Goal: Navigation & Orientation: Understand site structure

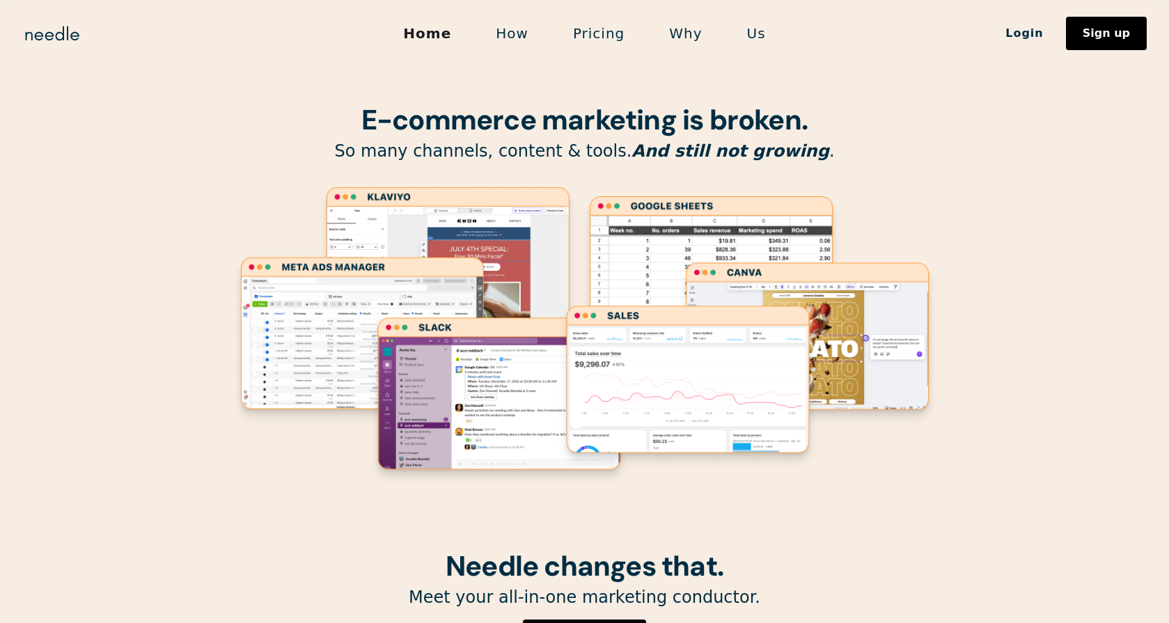
click at [748, 32] on link "Us" at bounding box center [756, 33] width 63 height 29
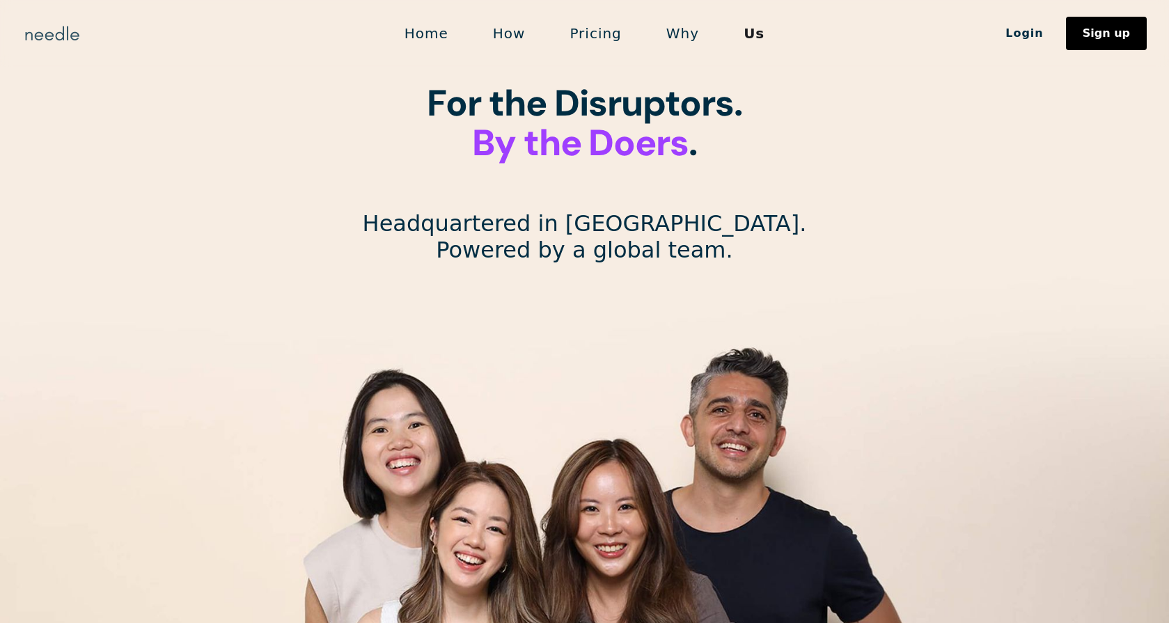
click at [54, 32] on img "home" at bounding box center [52, 33] width 60 height 22
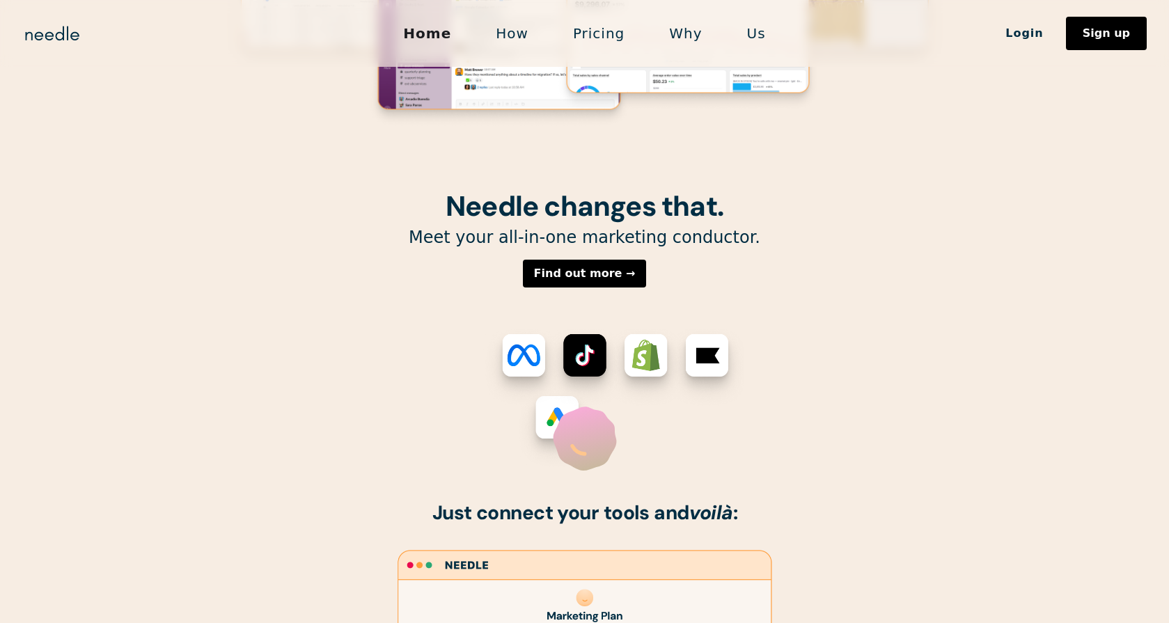
scroll to position [361, 0]
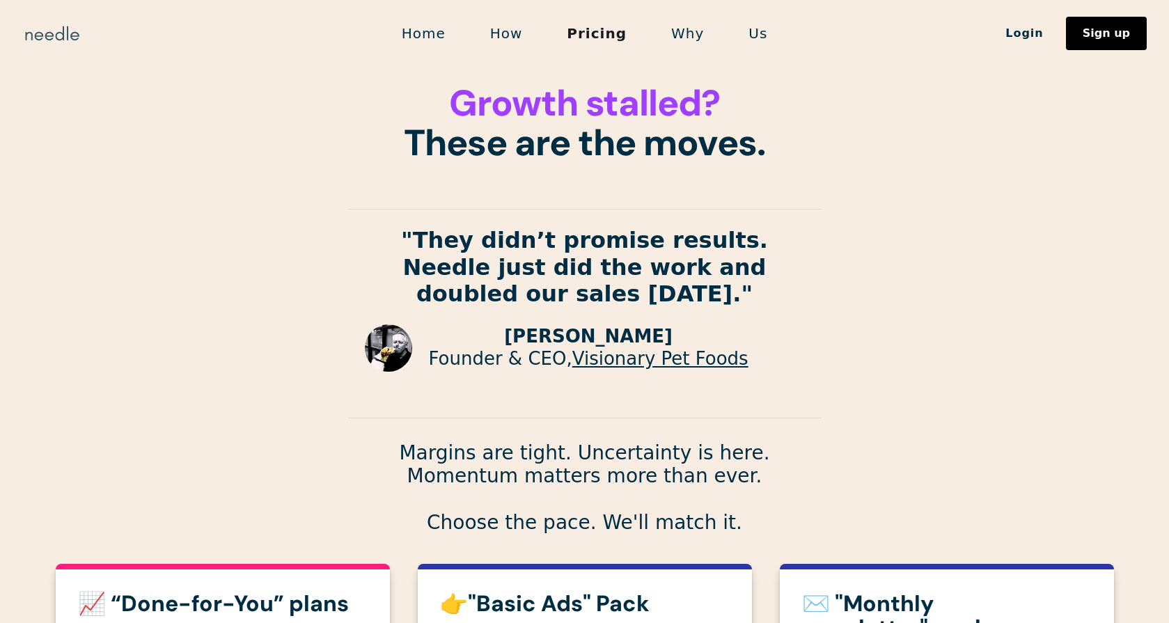
click at [58, 28] on img "home" at bounding box center [52, 33] width 60 height 22
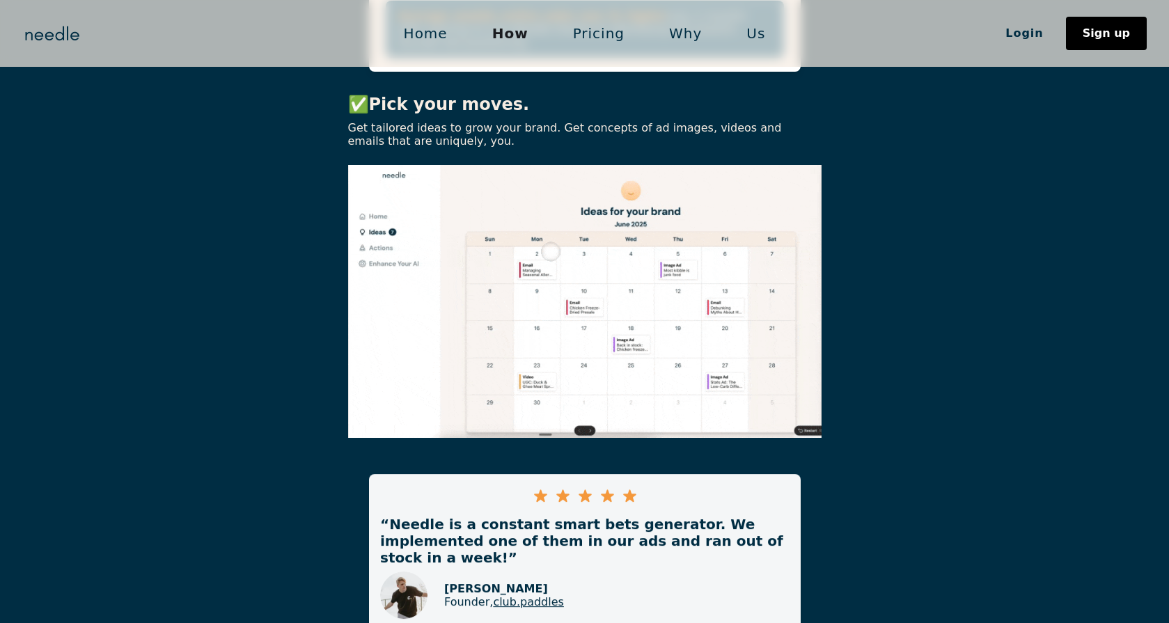
scroll to position [1117, 0]
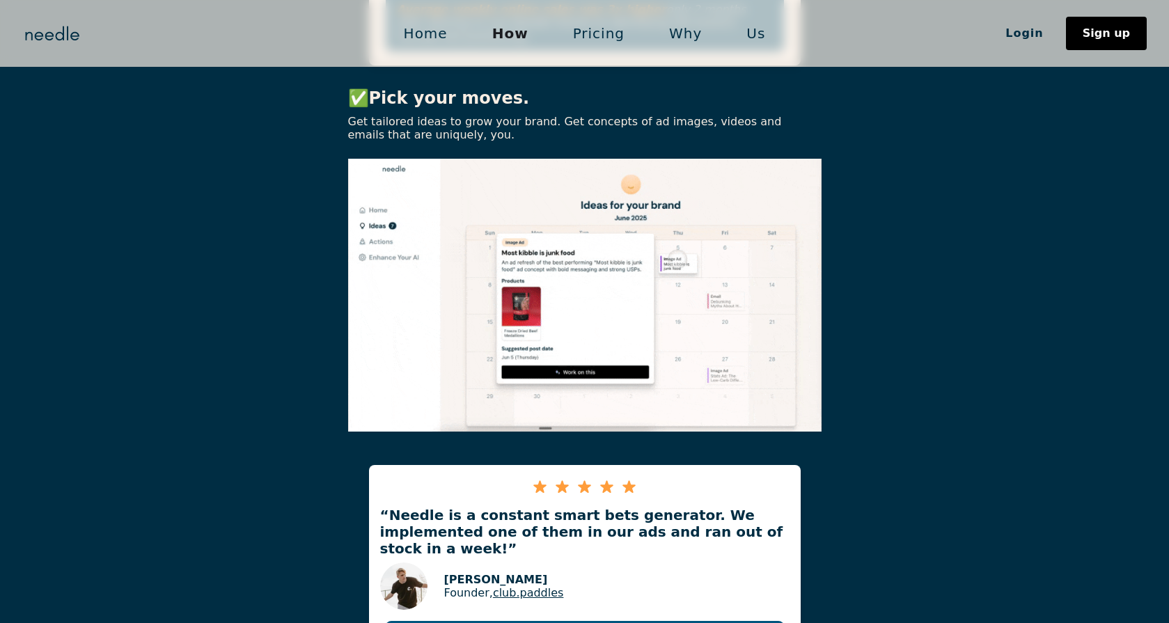
click at [427, 33] on link "Home" at bounding box center [426, 33] width 88 height 29
